Goal: Navigation & Orientation: Find specific page/section

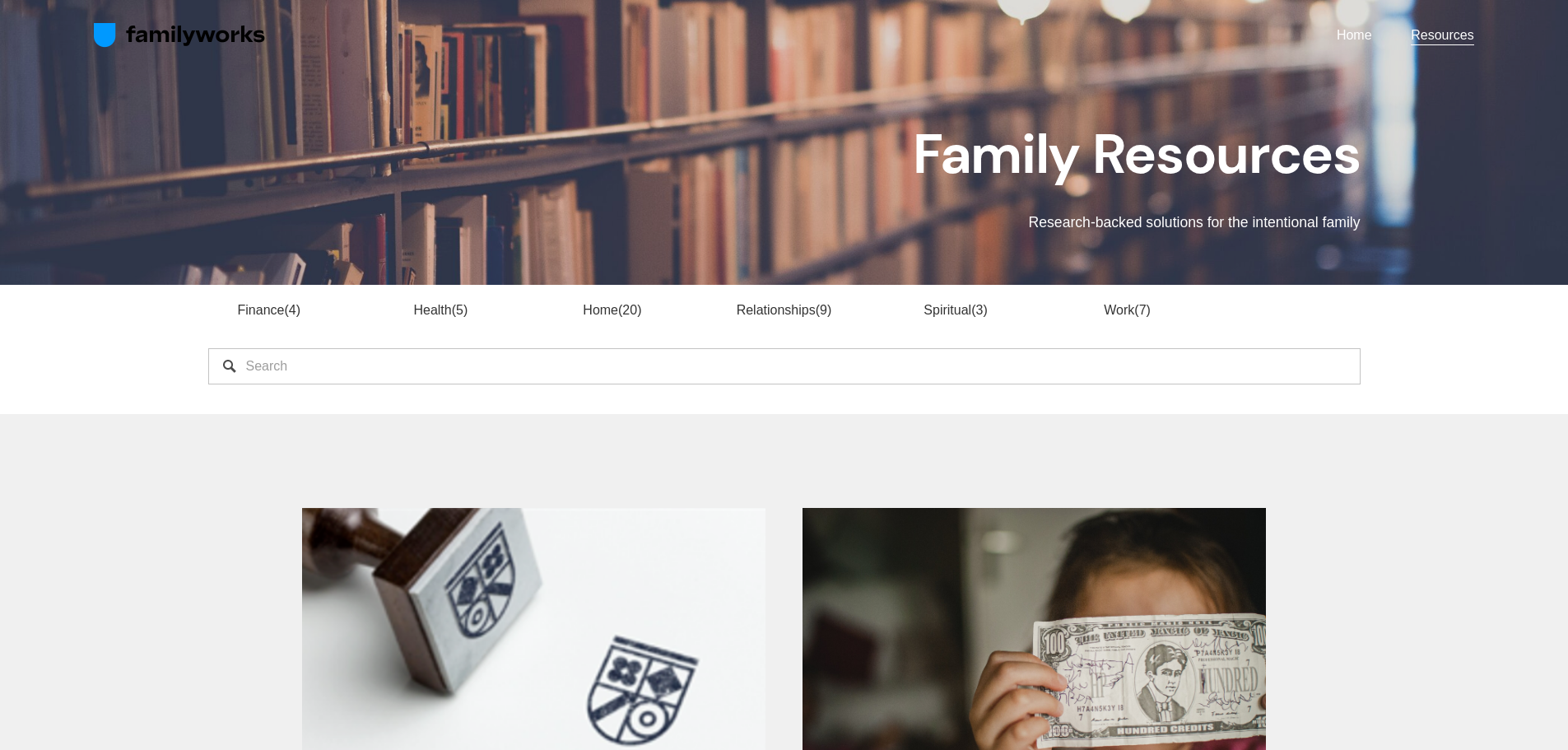
click at [1362, 34] on link "Home" at bounding box center [1354, 35] width 35 height 22
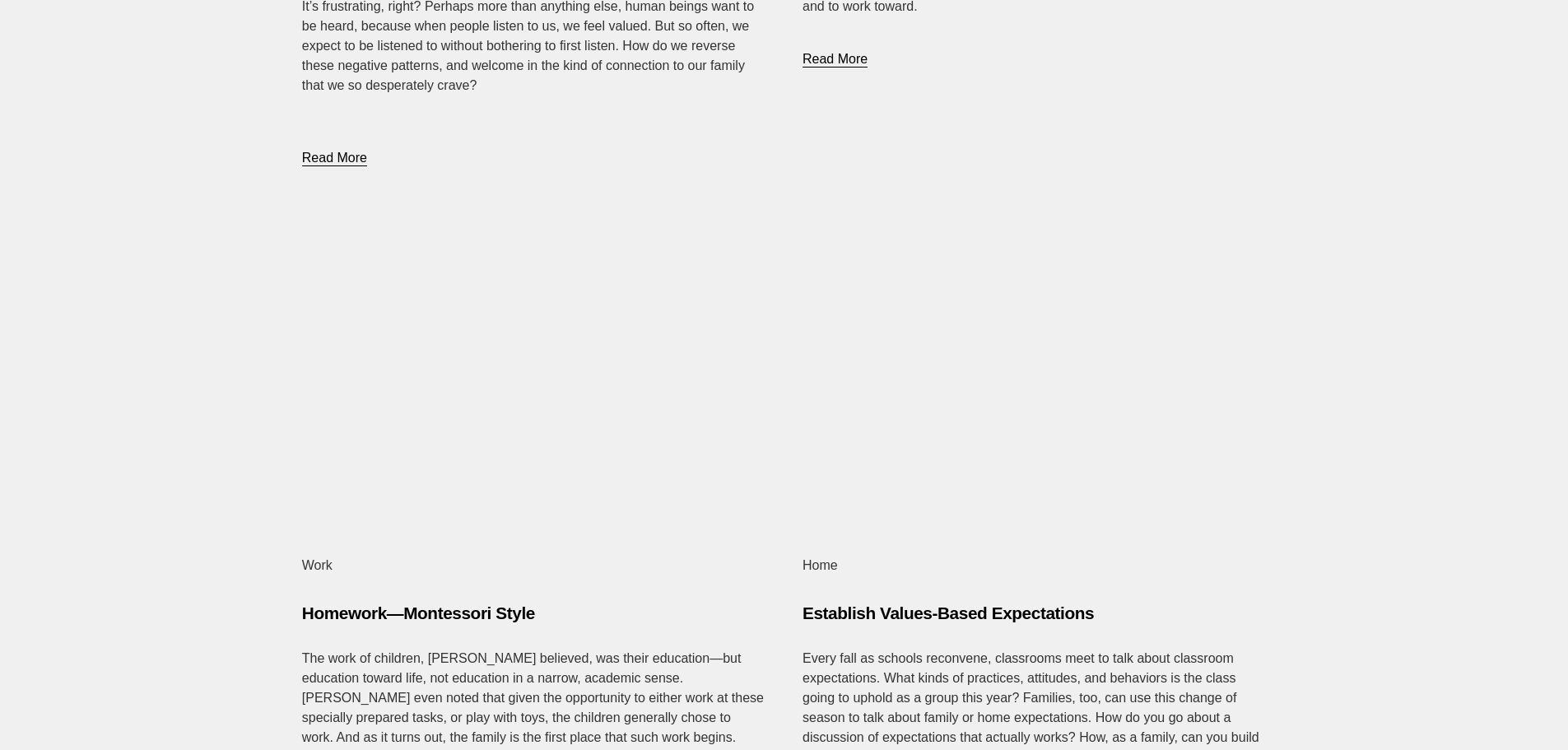
scroll to position [3045, 0]
